Goal: Find specific page/section: Find specific page/section

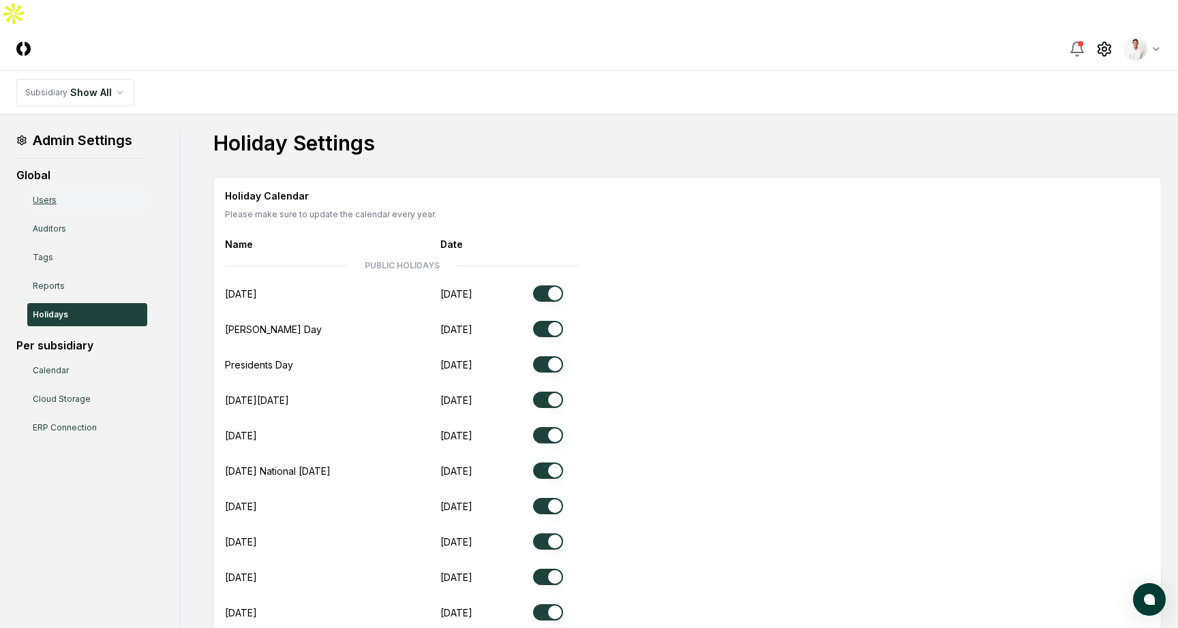
click at [110, 189] on link "Users" at bounding box center [87, 200] width 120 height 23
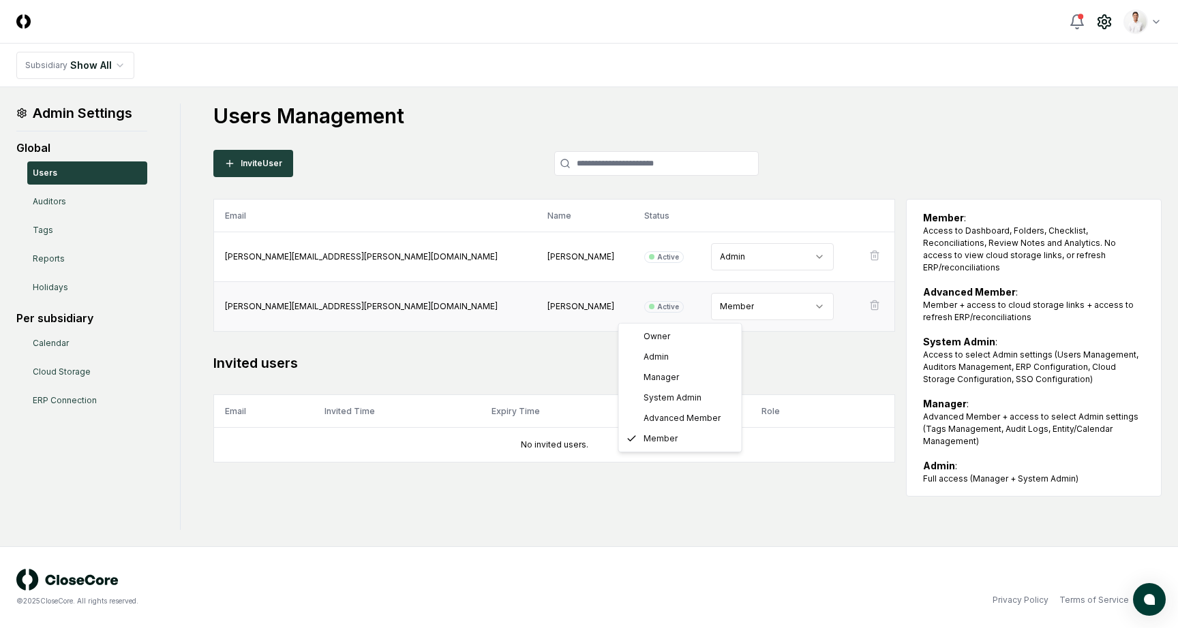
click at [707, 295] on html "CloseCore Toggle navigation menu Toggle user menu Subsidiary Show All Admin Set…" at bounding box center [589, 314] width 1178 height 628
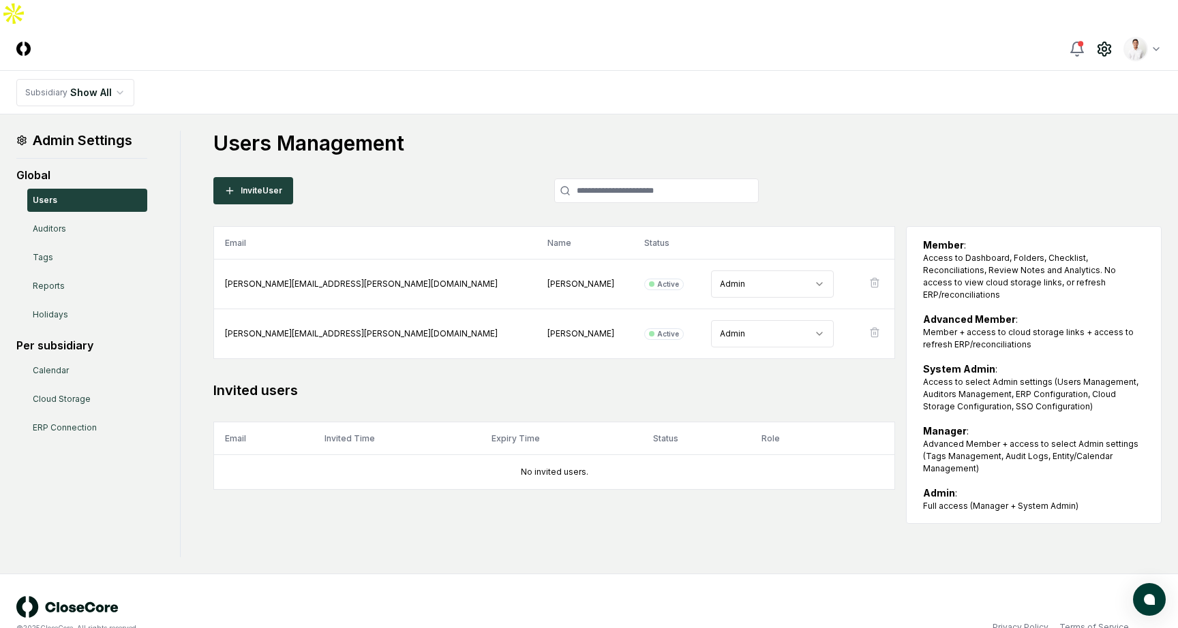
click at [788, 131] on h1 "Users Management" at bounding box center [687, 143] width 948 height 25
